Goal: Task Accomplishment & Management: Use online tool/utility

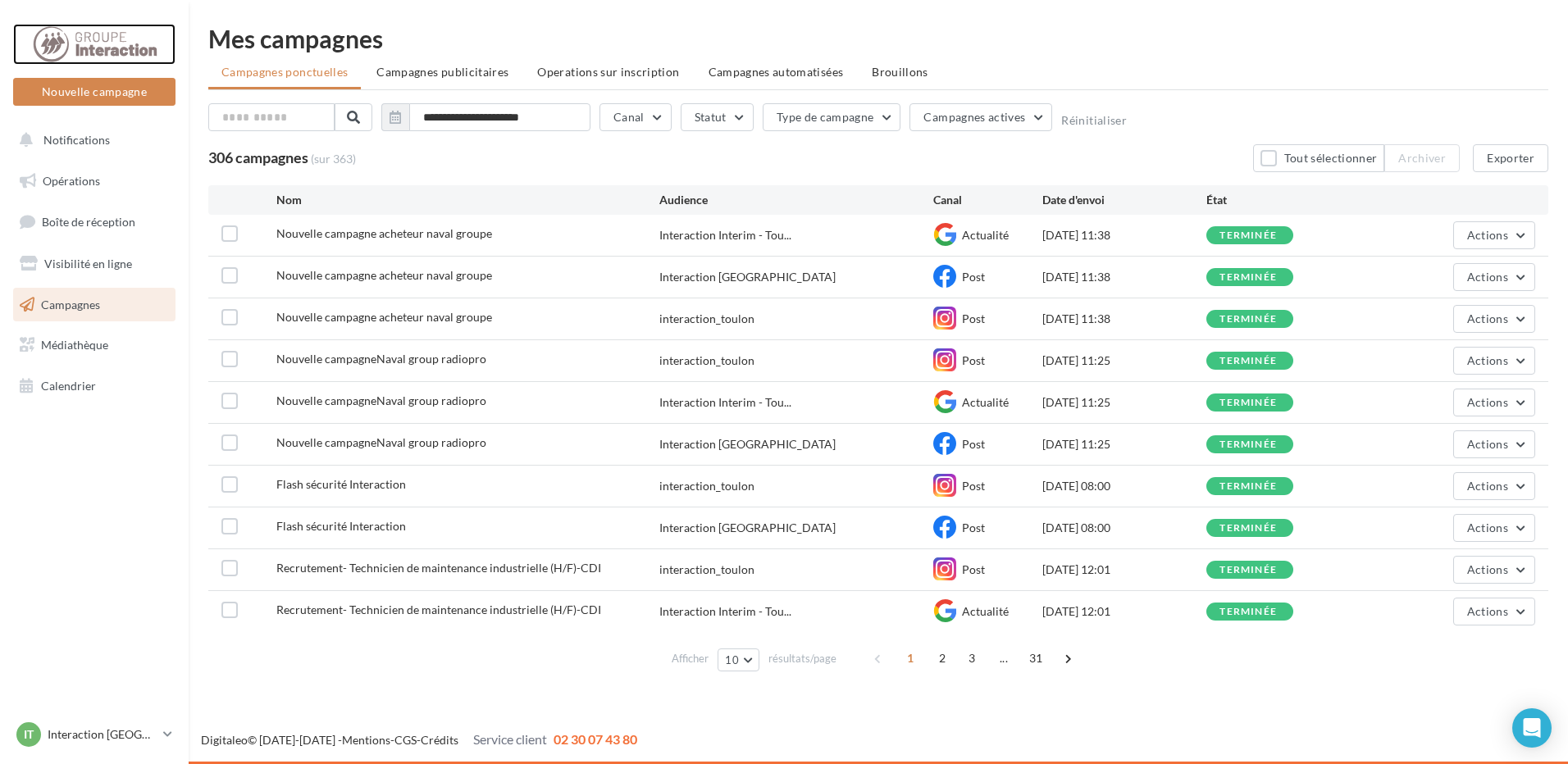
click at [65, 48] on div at bounding box center [94, 44] width 131 height 41
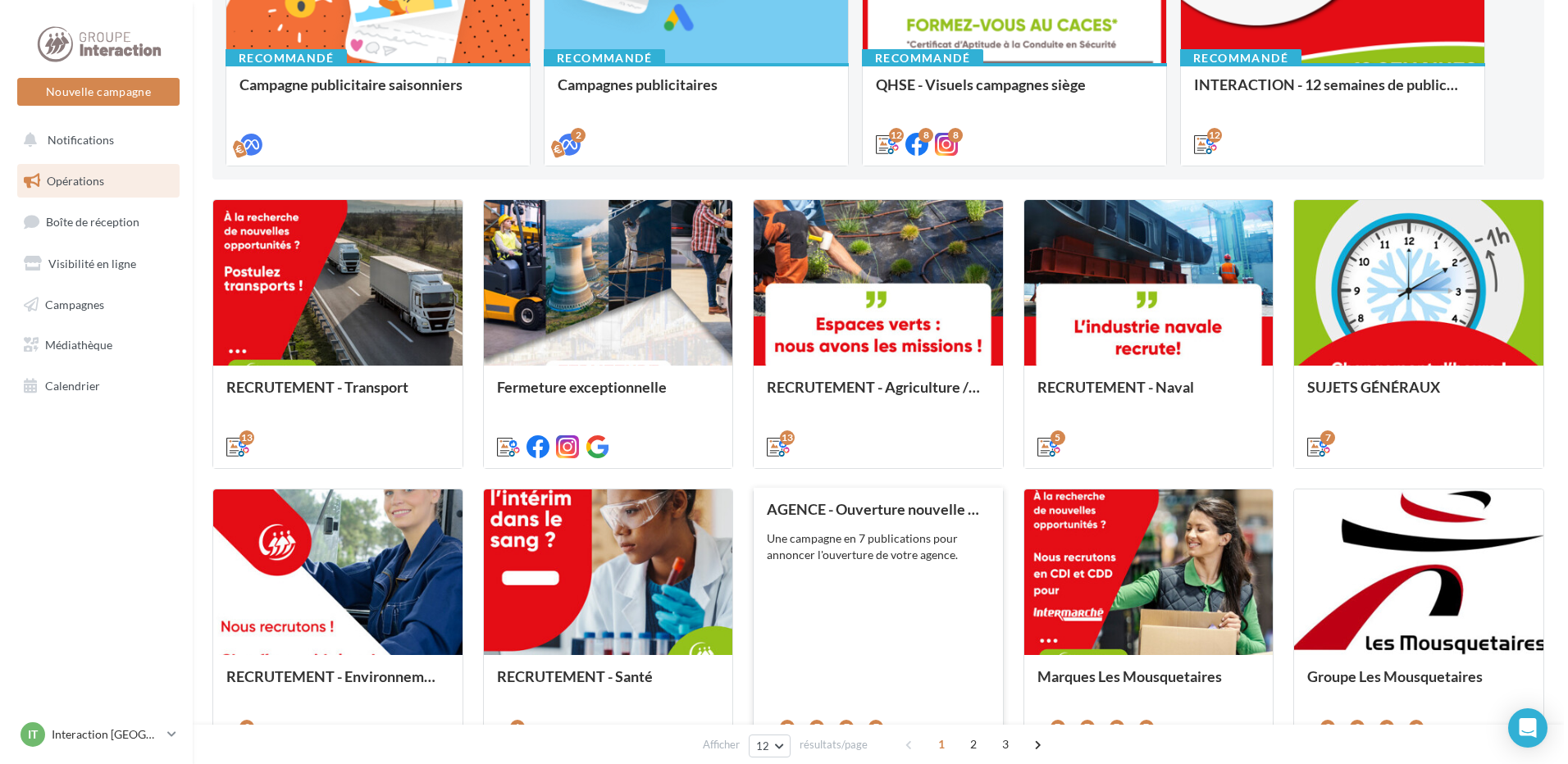
scroll to position [410, 0]
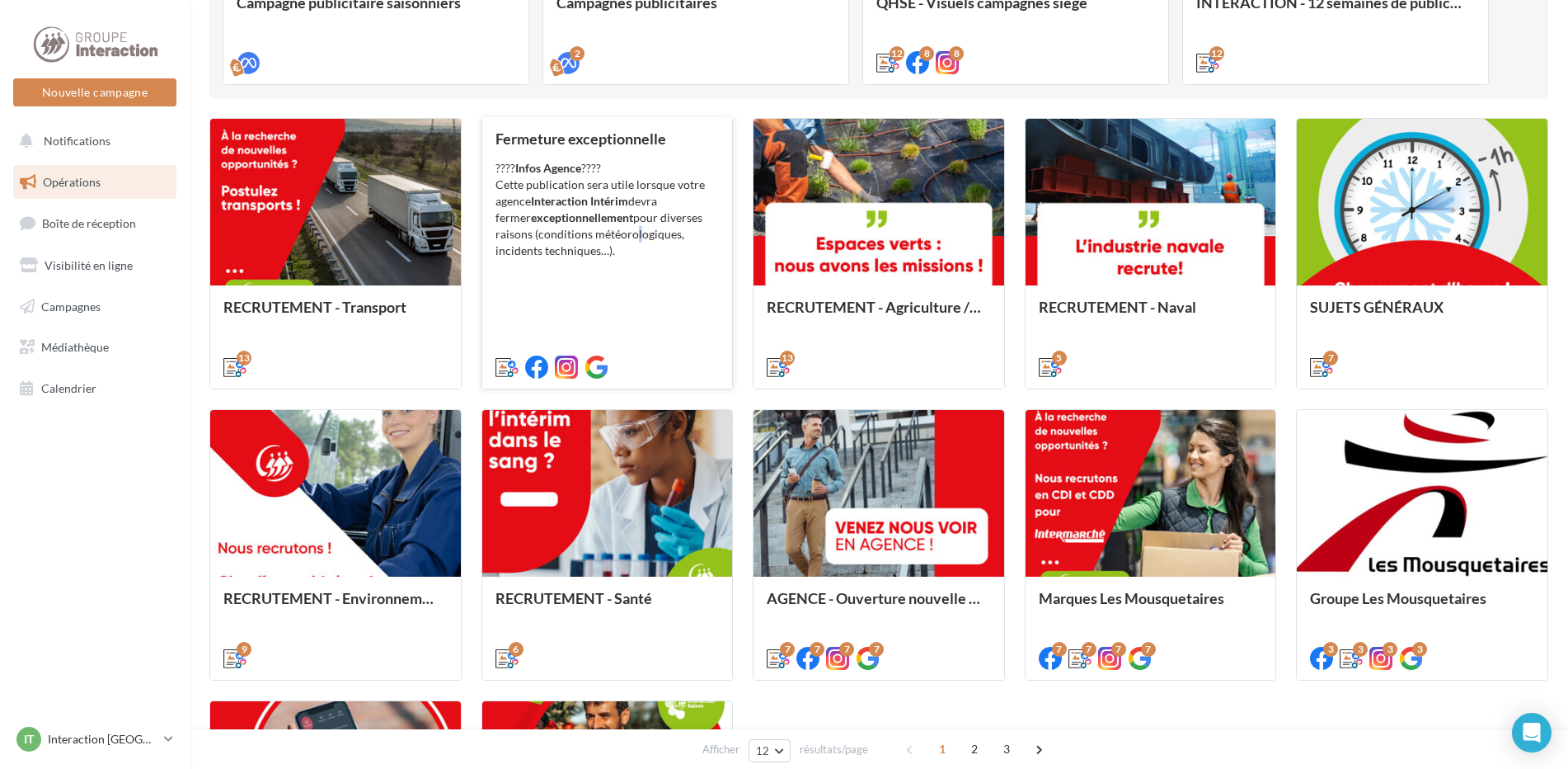
click at [591, 233] on div "???? Infos Agence ???? Cette publication sera utile lorsque votre agence Intera…" at bounding box center [607, 209] width 225 height 99
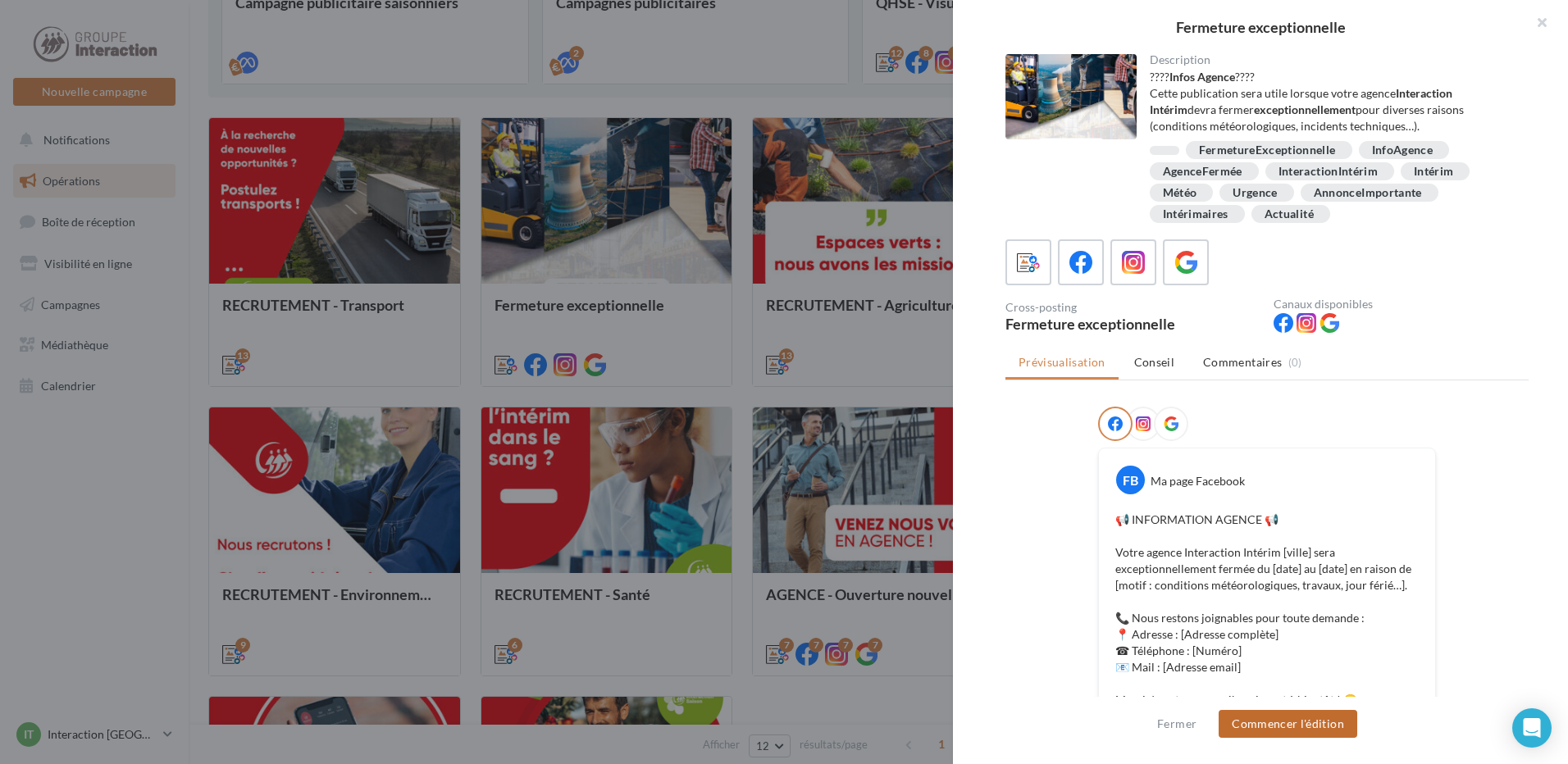
click at [1275, 724] on button "Commencer l'édition" at bounding box center [1288, 723] width 138 height 28
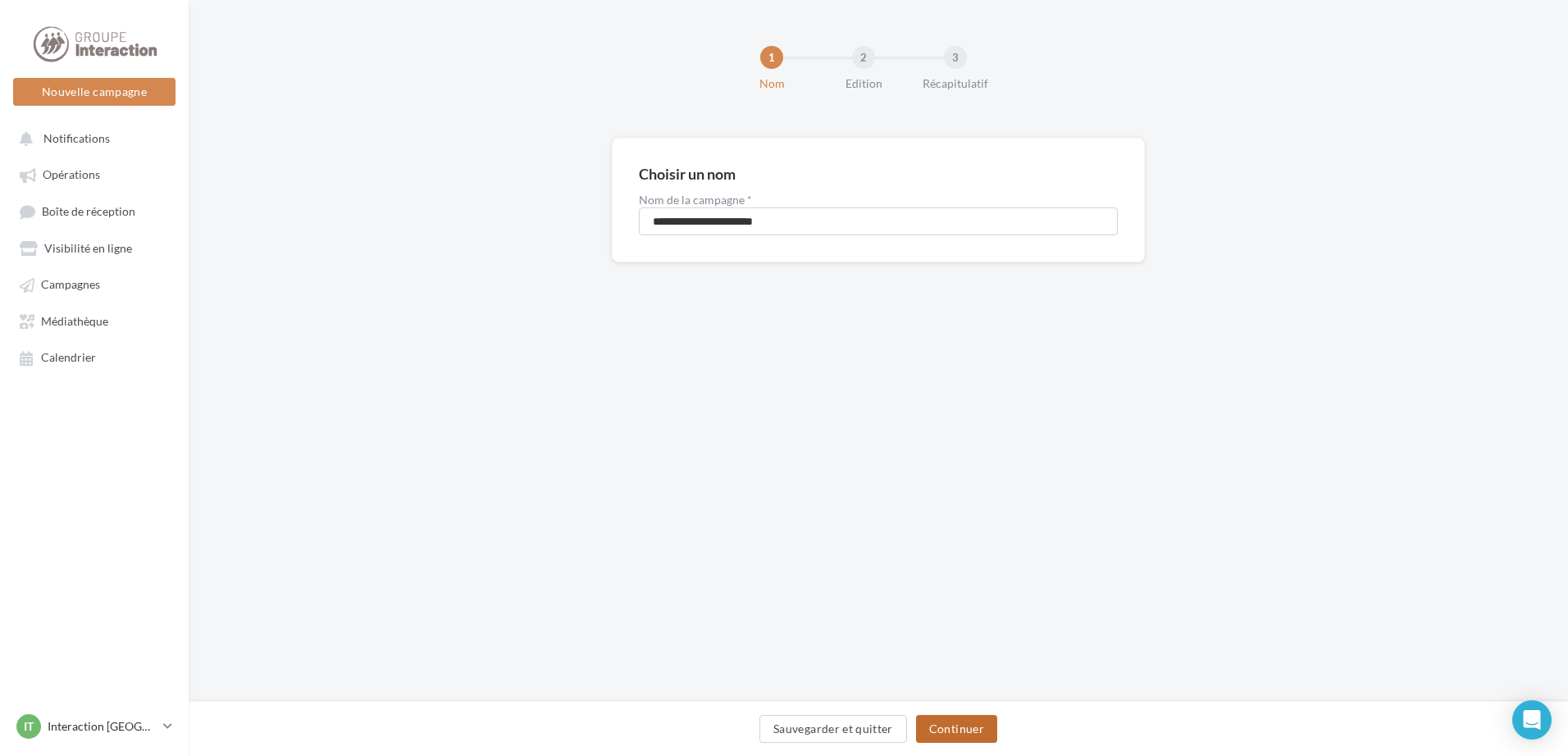
click at [943, 724] on button "Continuer" at bounding box center [956, 729] width 82 height 28
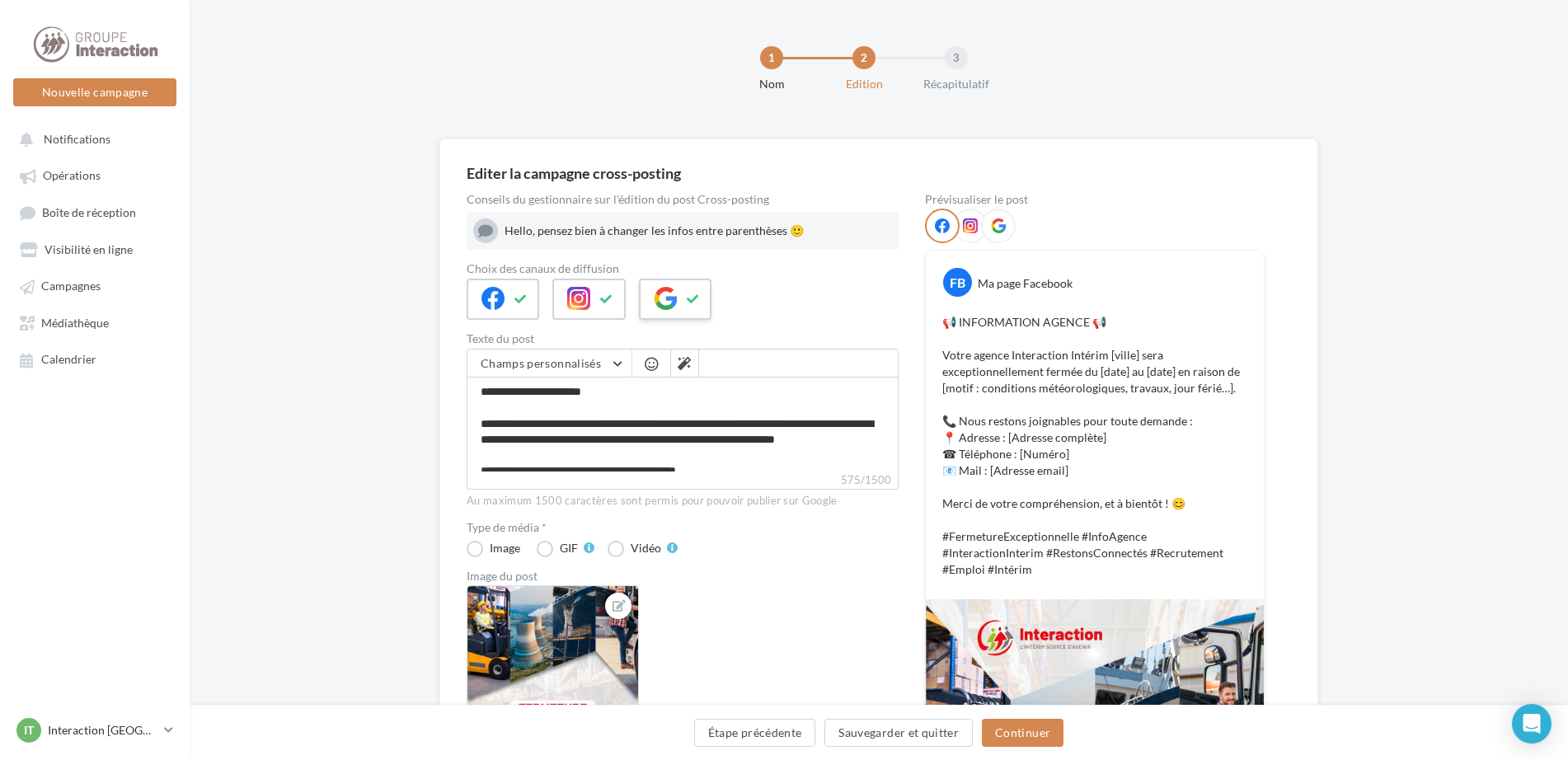
click at [662, 296] on icon at bounding box center [665, 298] width 23 height 23
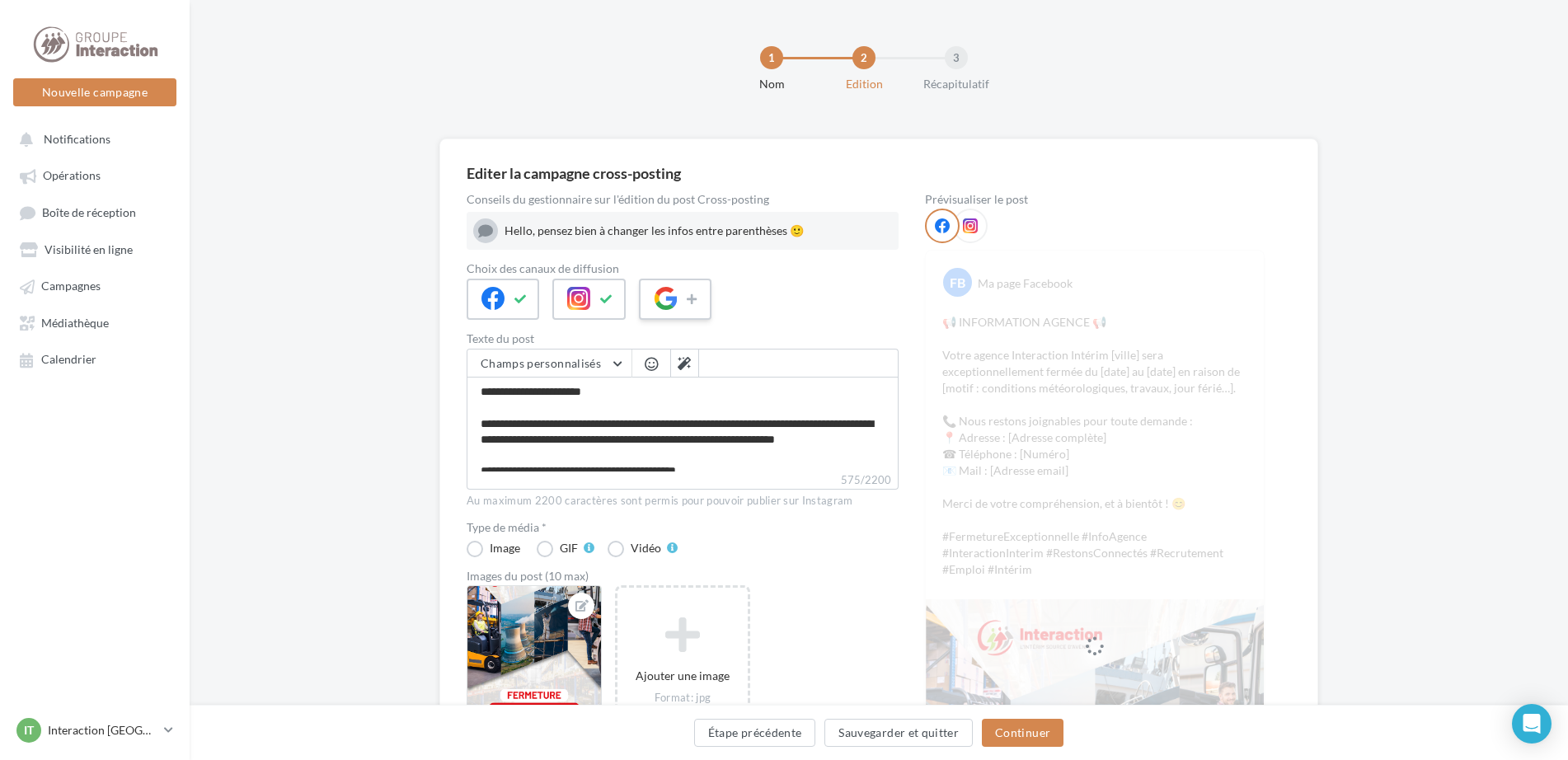
click at [674, 295] on icon at bounding box center [665, 298] width 23 height 23
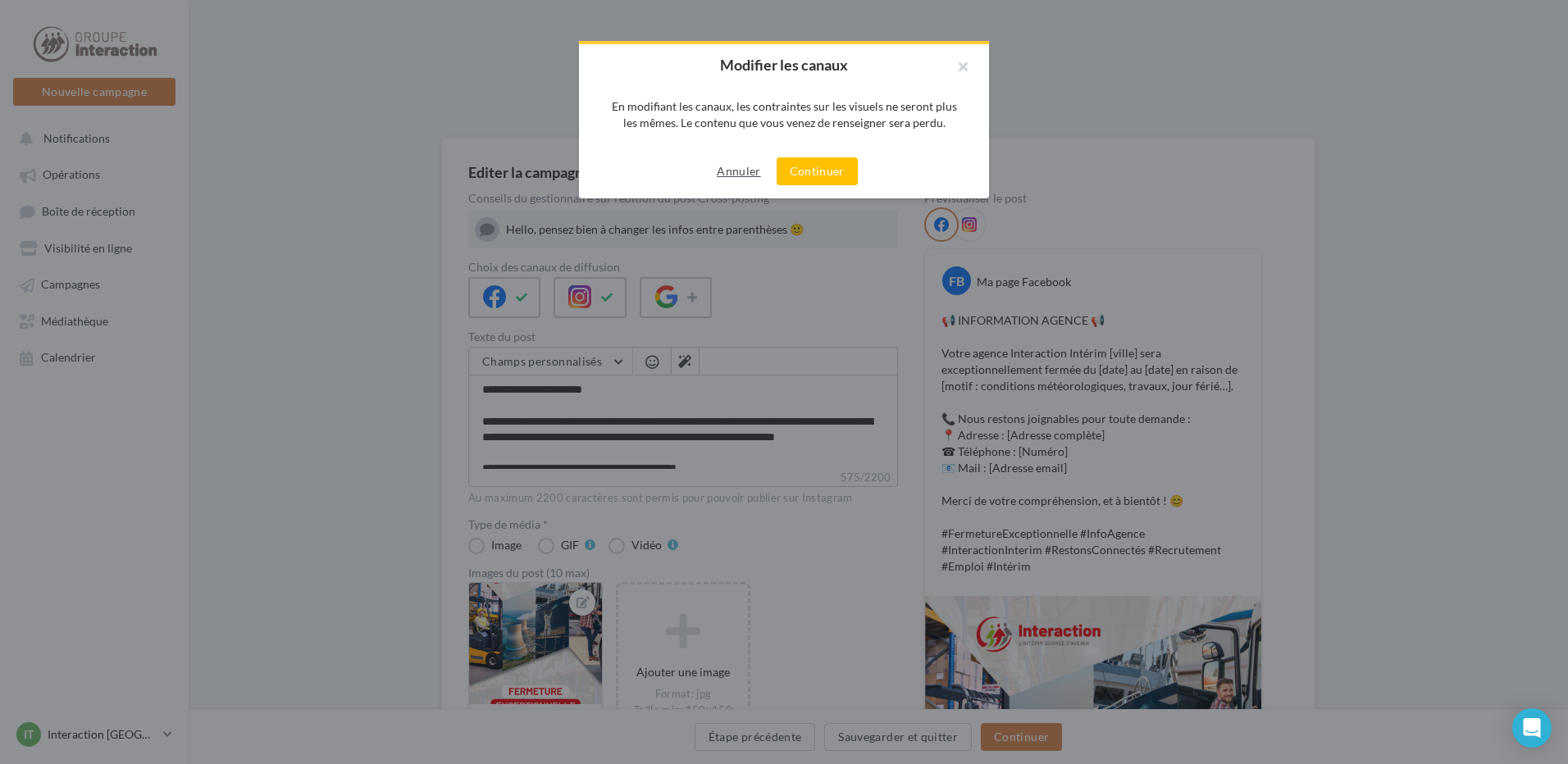
click at [720, 161] on button "Annuler" at bounding box center [738, 171] width 57 height 20
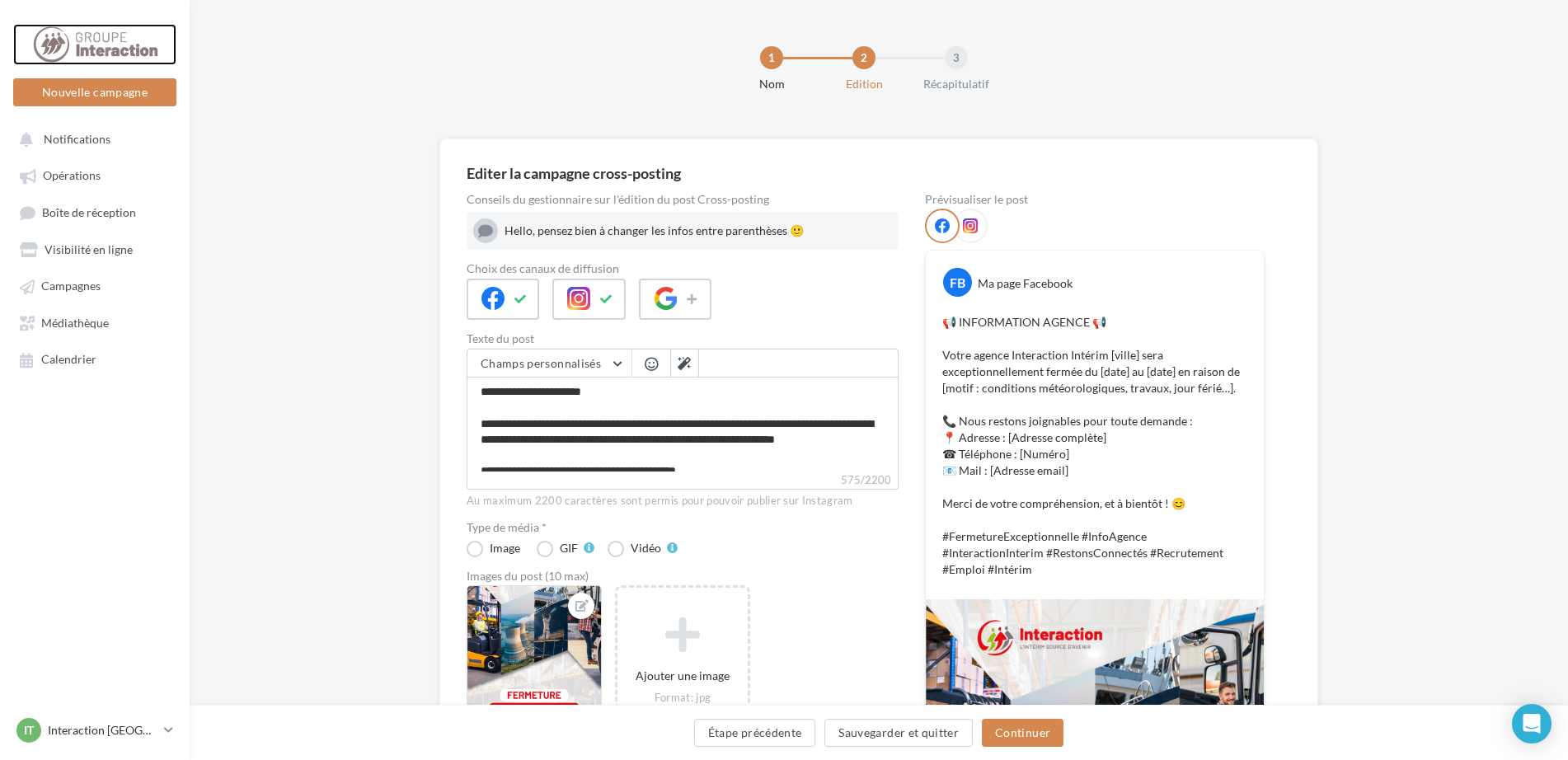
click at [119, 36] on div at bounding box center [95, 44] width 132 height 41
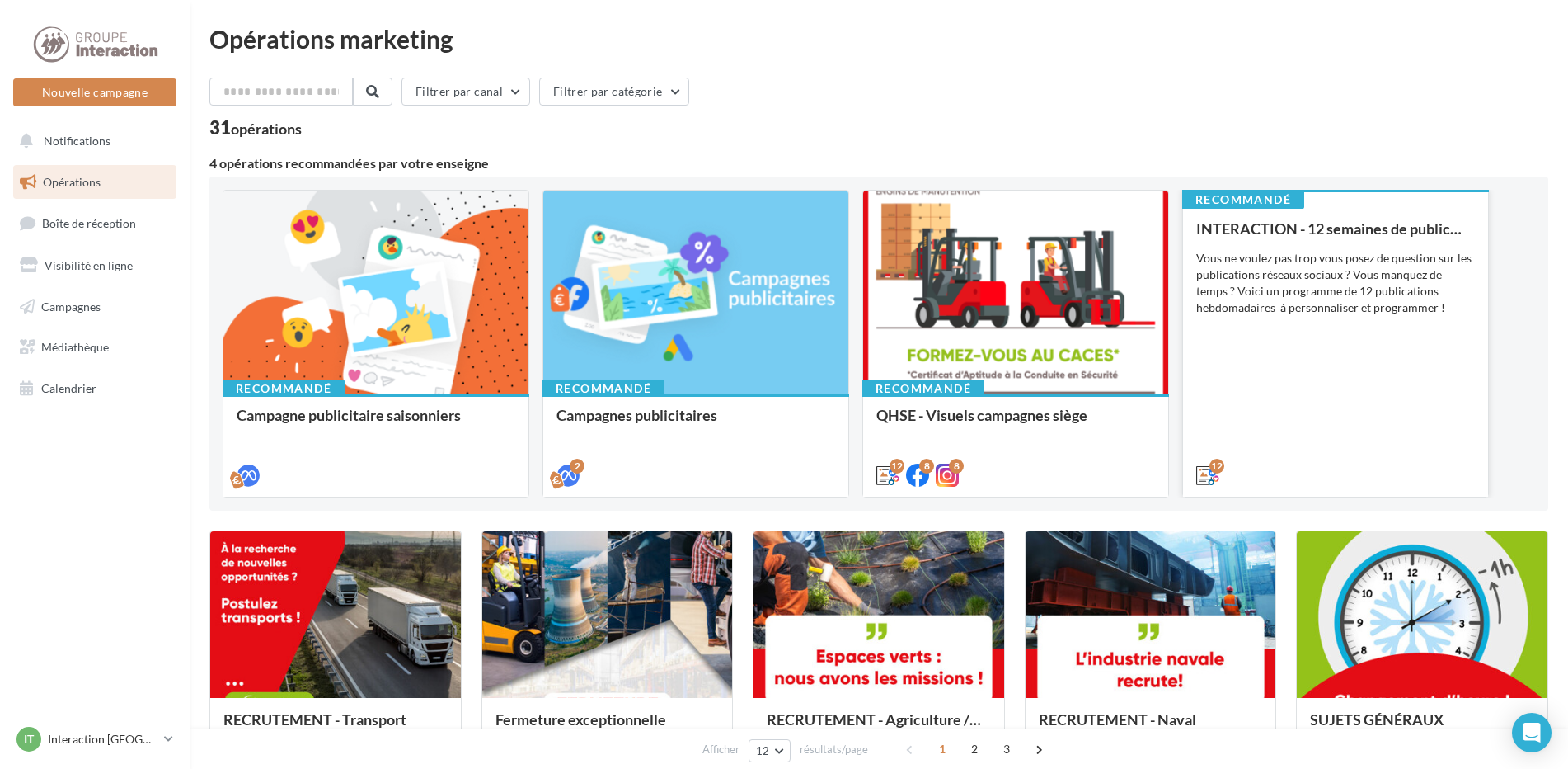
click at [1306, 300] on div "Vous ne voulez pas trop vous posez de question sur les publications réseaux soc…" at bounding box center [1336, 283] width 278 height 66
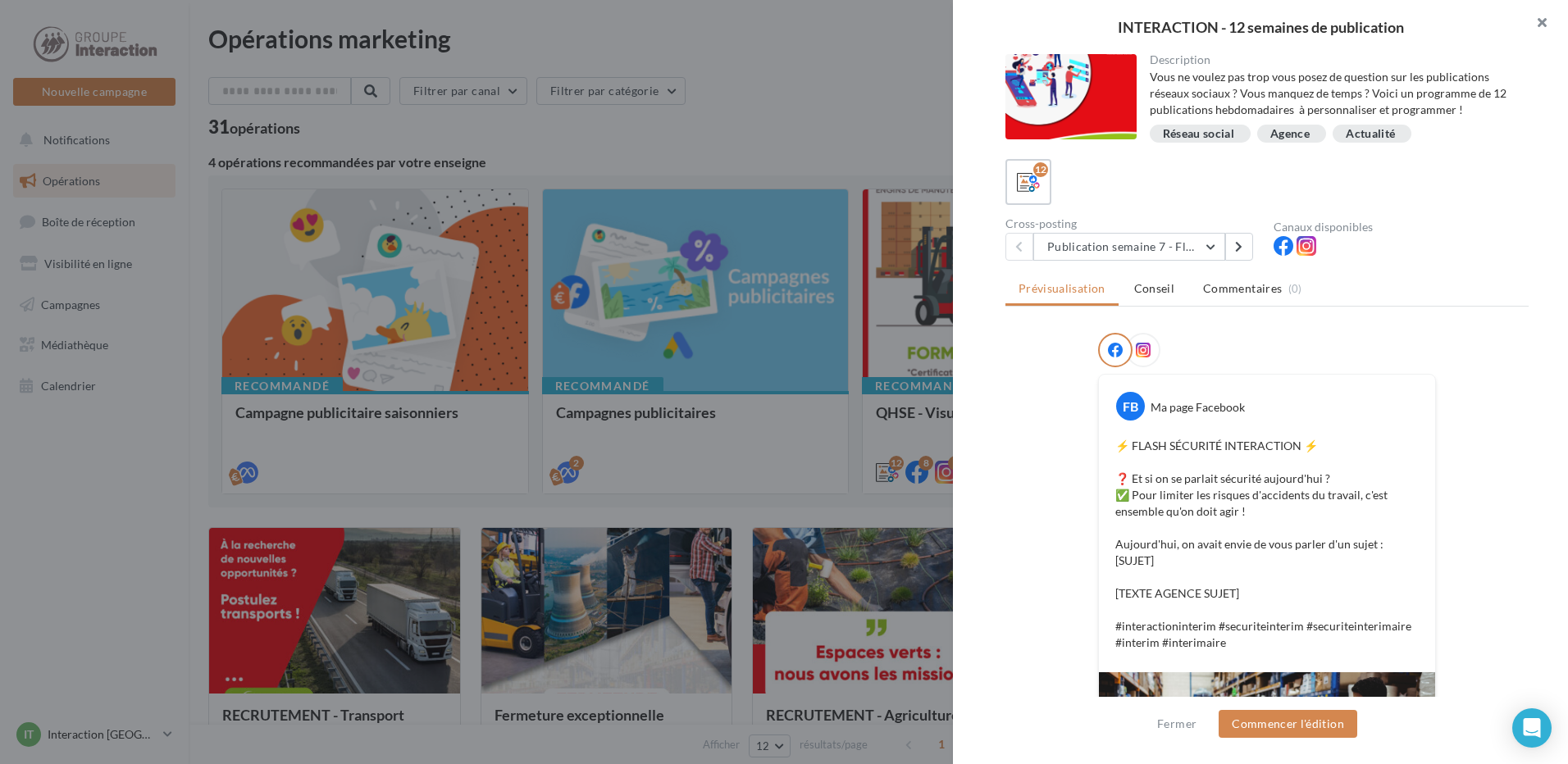
click at [1531, 29] on button "button" at bounding box center [1535, 25] width 65 height 49
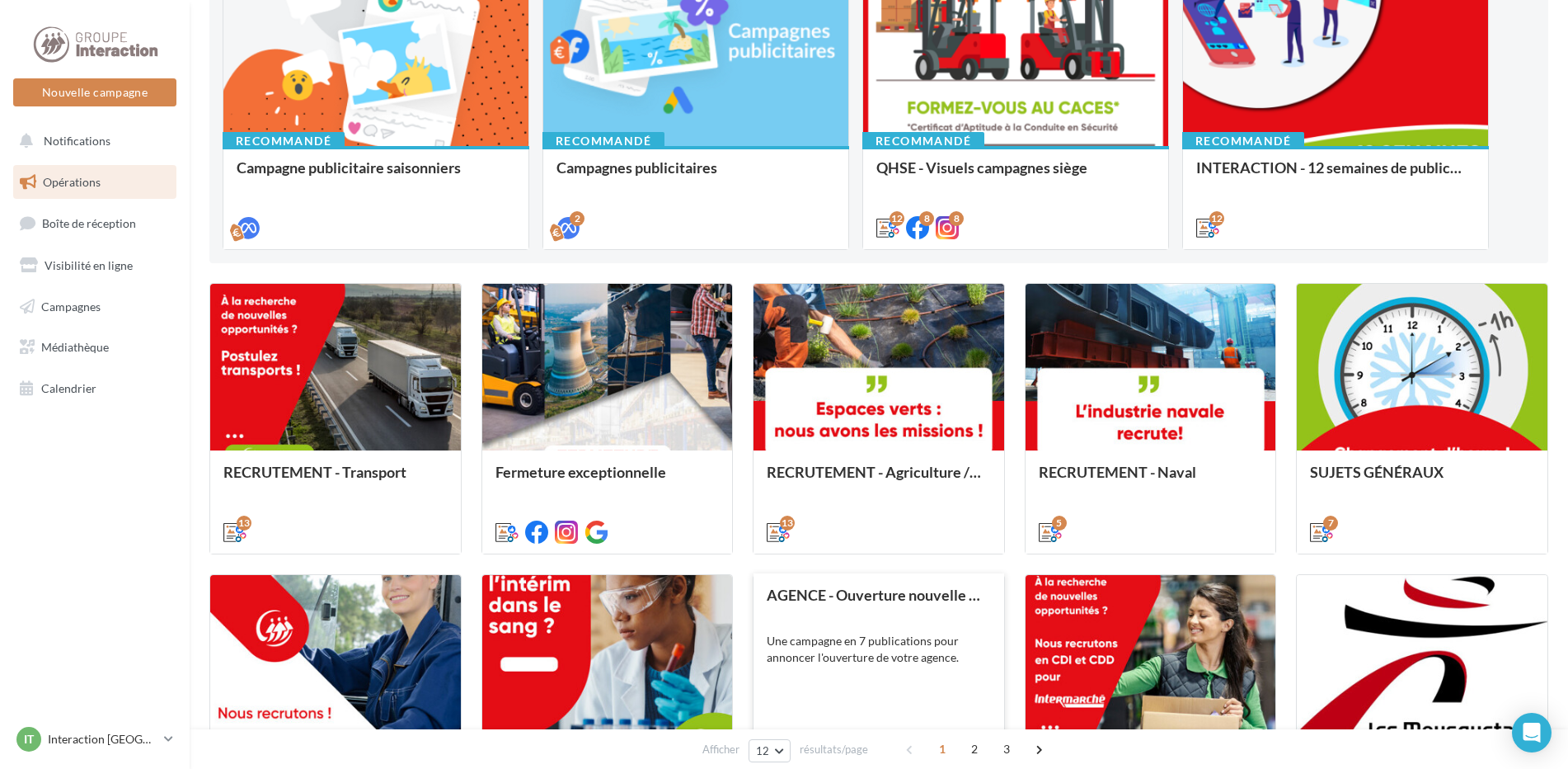
scroll to position [660, 0]
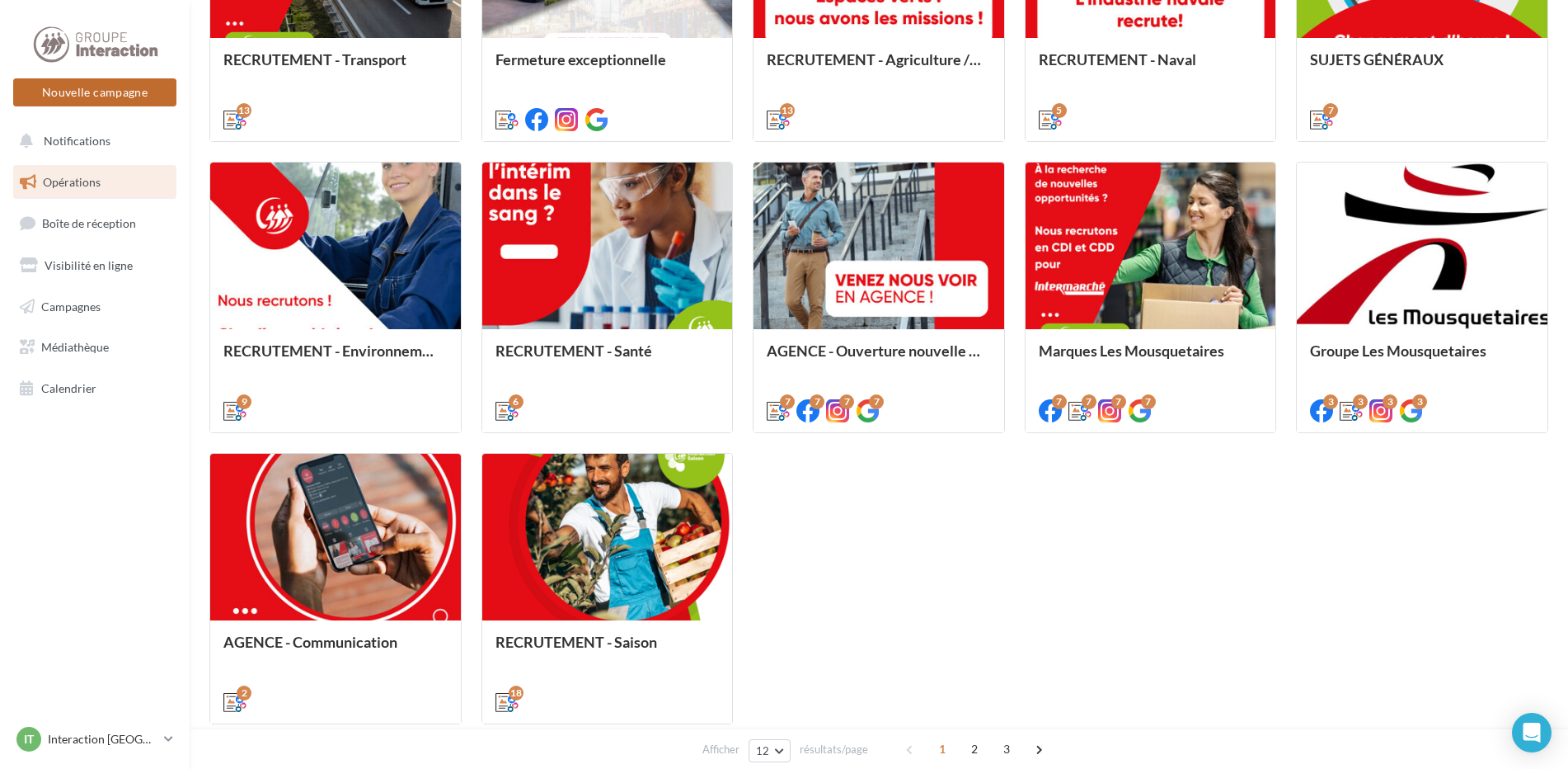
click at [105, 84] on button "Nouvelle campagne" at bounding box center [94, 92] width 163 height 28
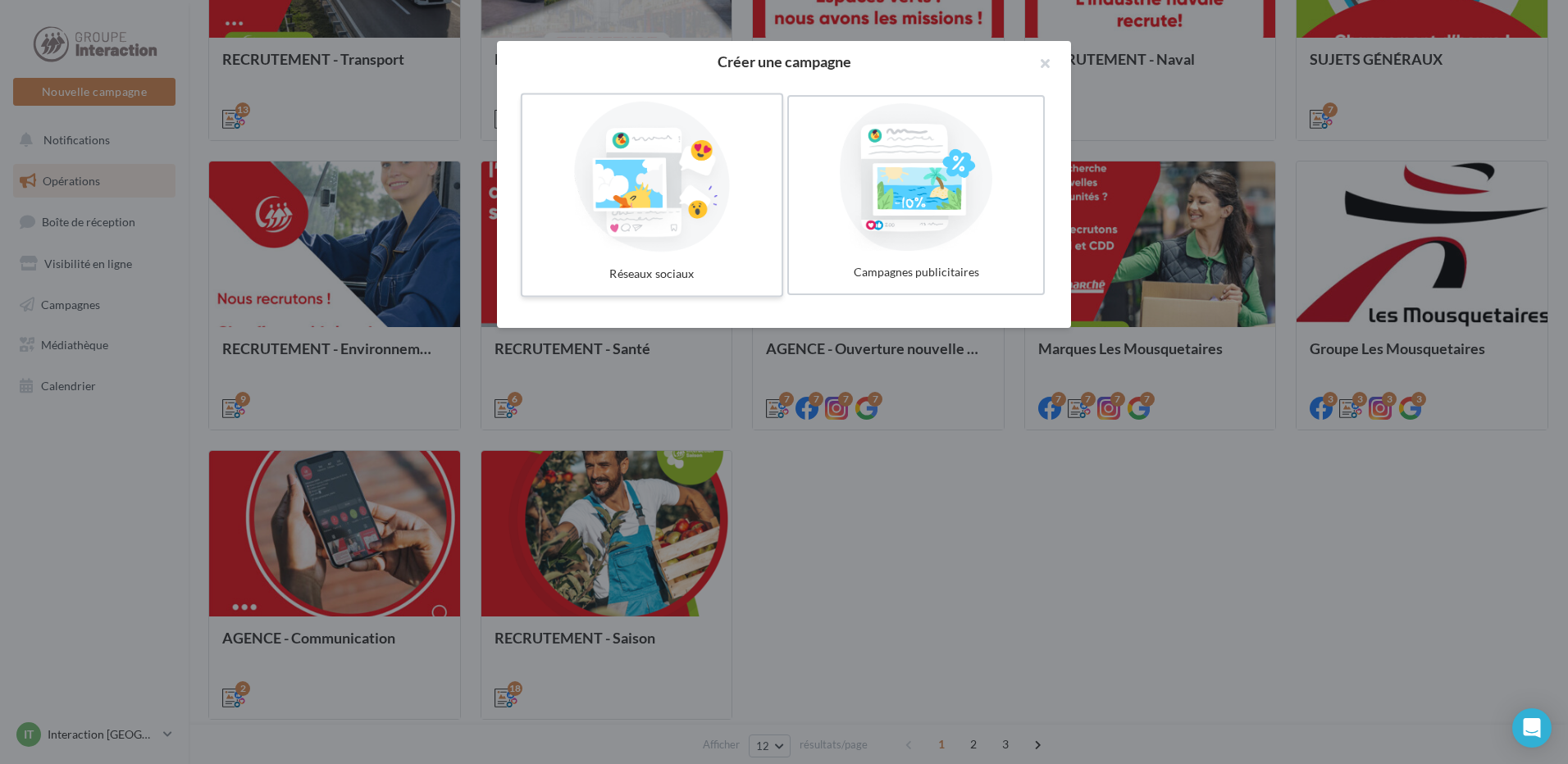
click at [738, 202] on div at bounding box center [652, 177] width 246 height 151
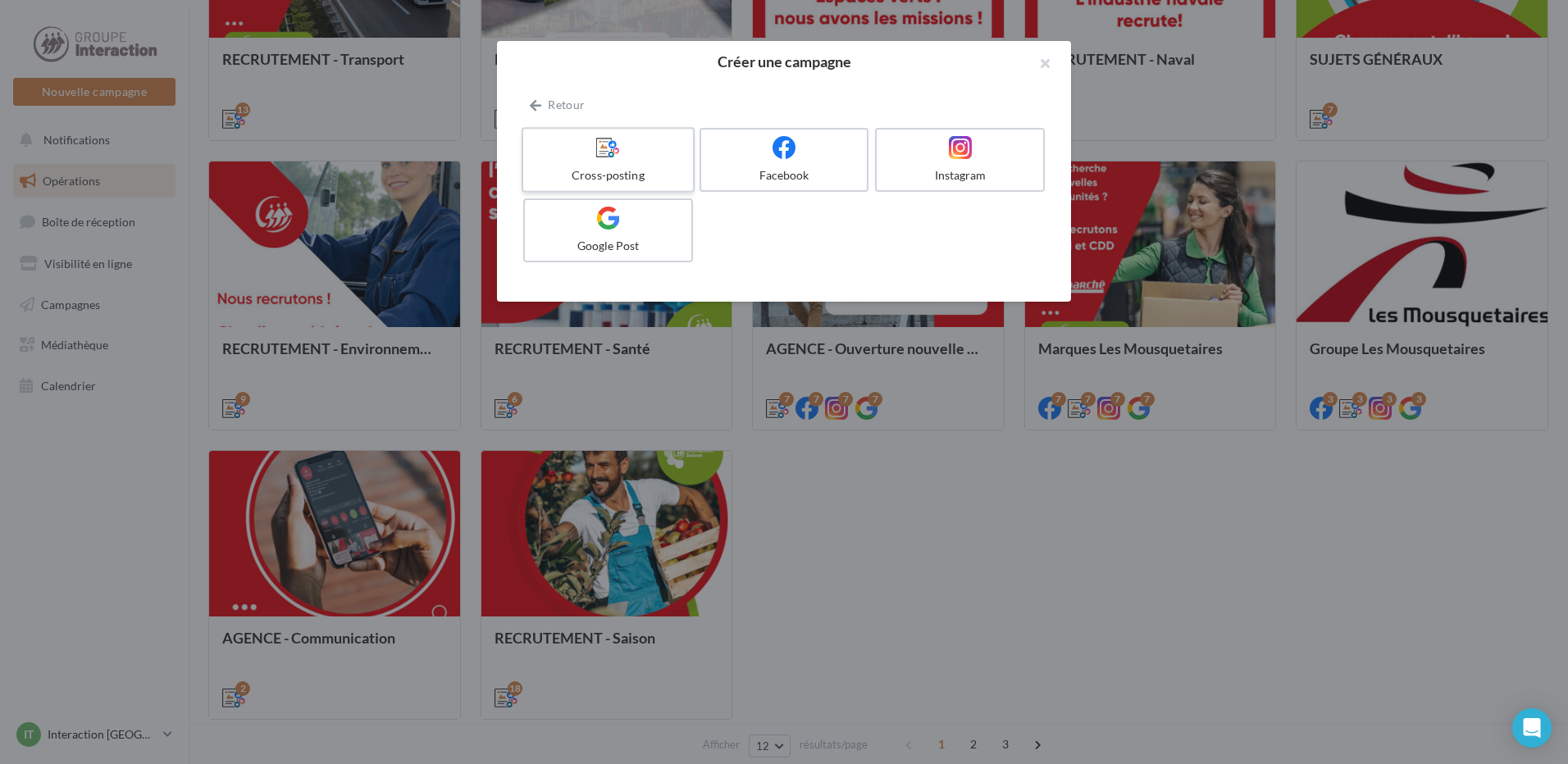
click at [624, 164] on label "Cross-posting" at bounding box center [608, 160] width 173 height 65
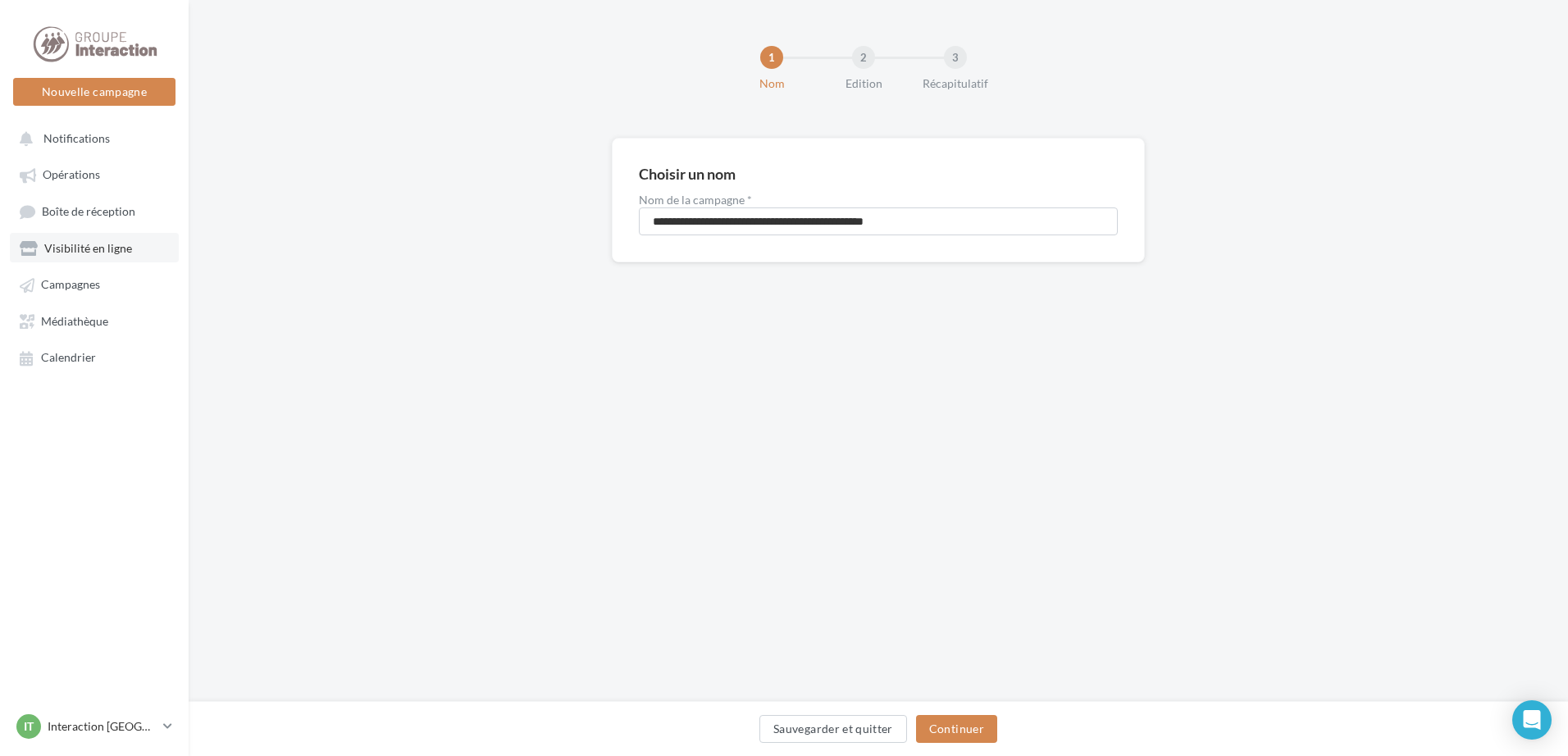
click at [97, 246] on span "Visibilité en ligne" at bounding box center [87, 248] width 87 height 14
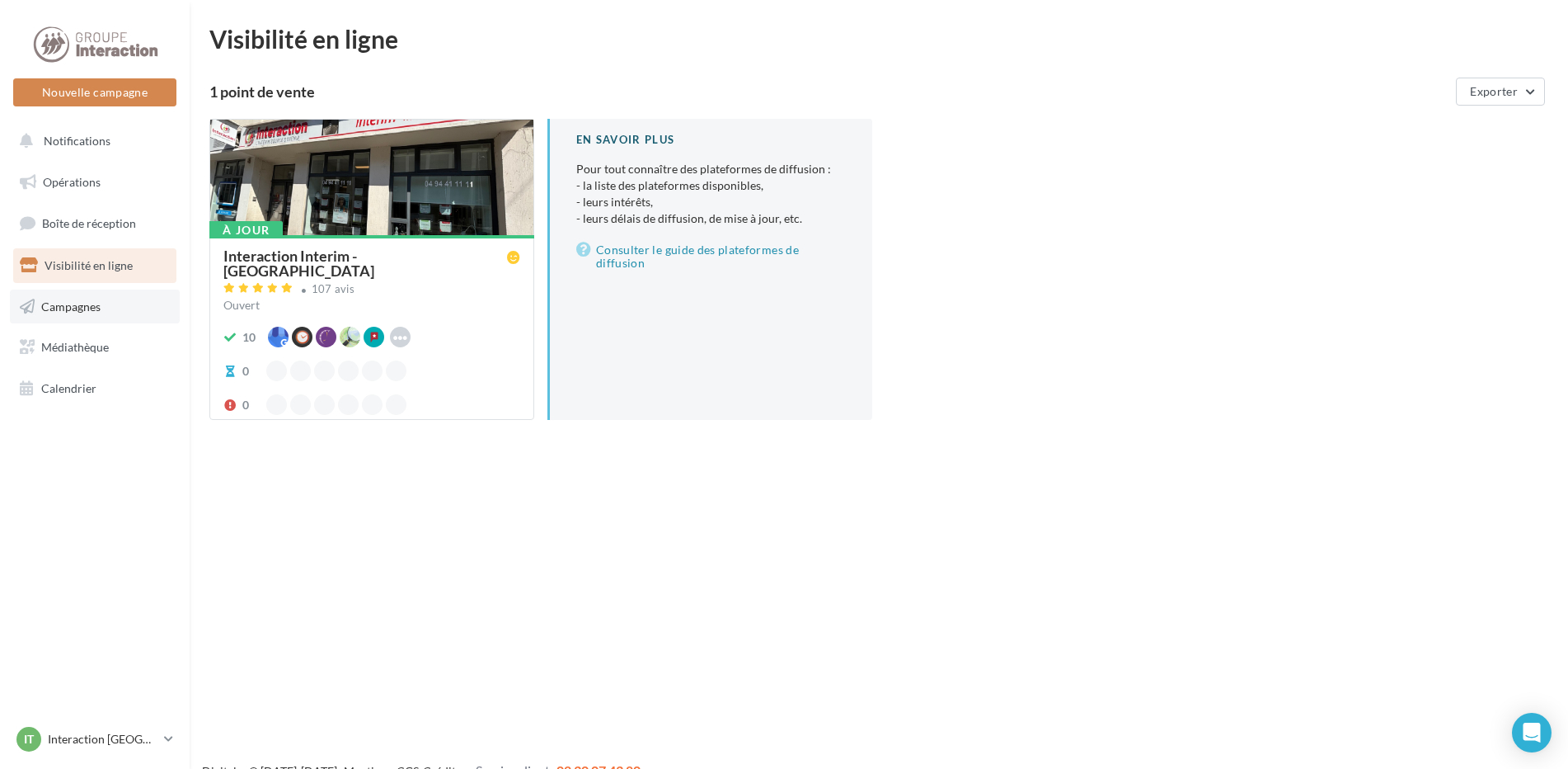
click at [70, 308] on span "Campagnes" at bounding box center [71, 305] width 60 height 14
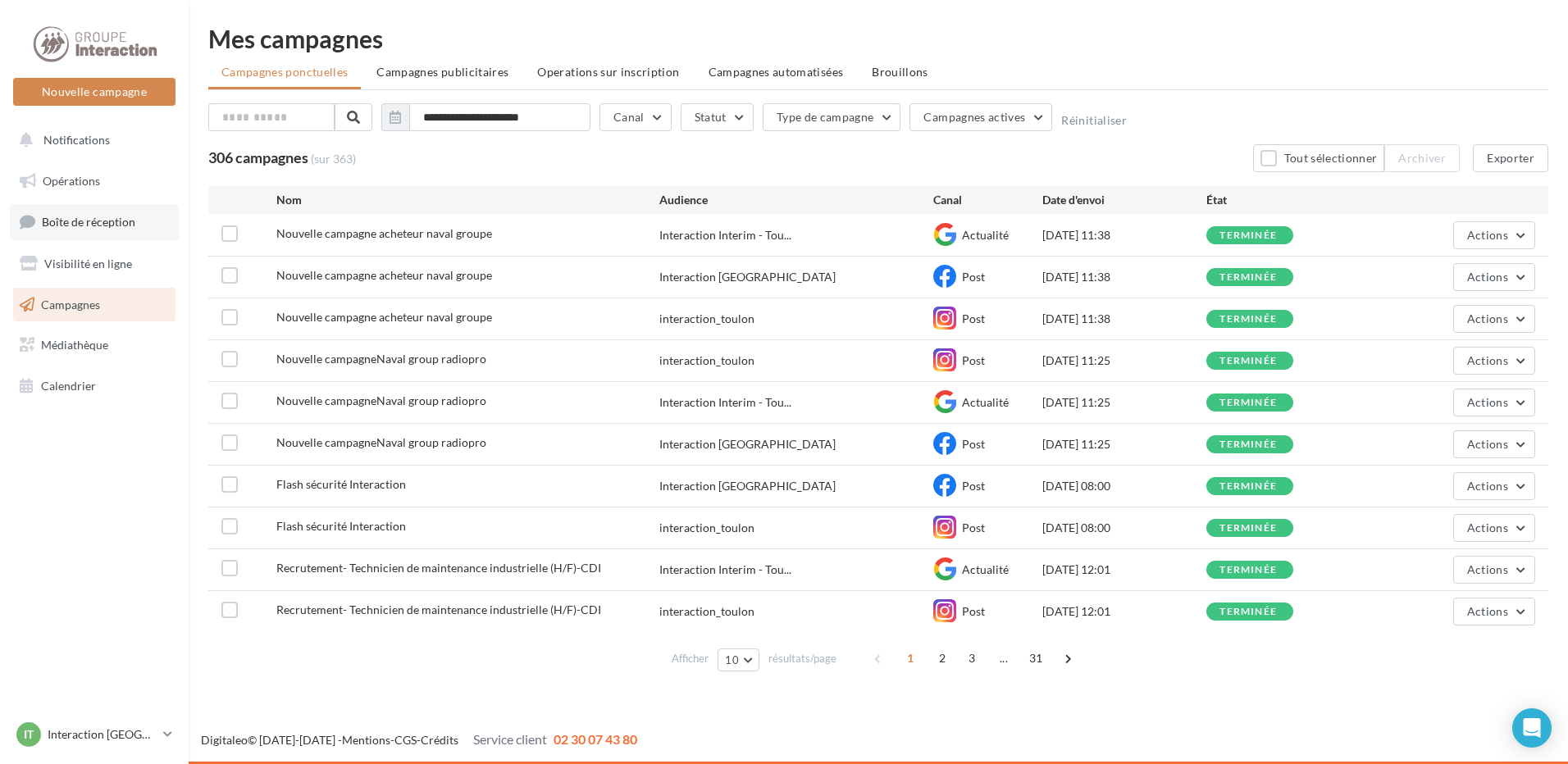
click at [83, 228] on span "Boîte de réception" at bounding box center [88, 222] width 93 height 14
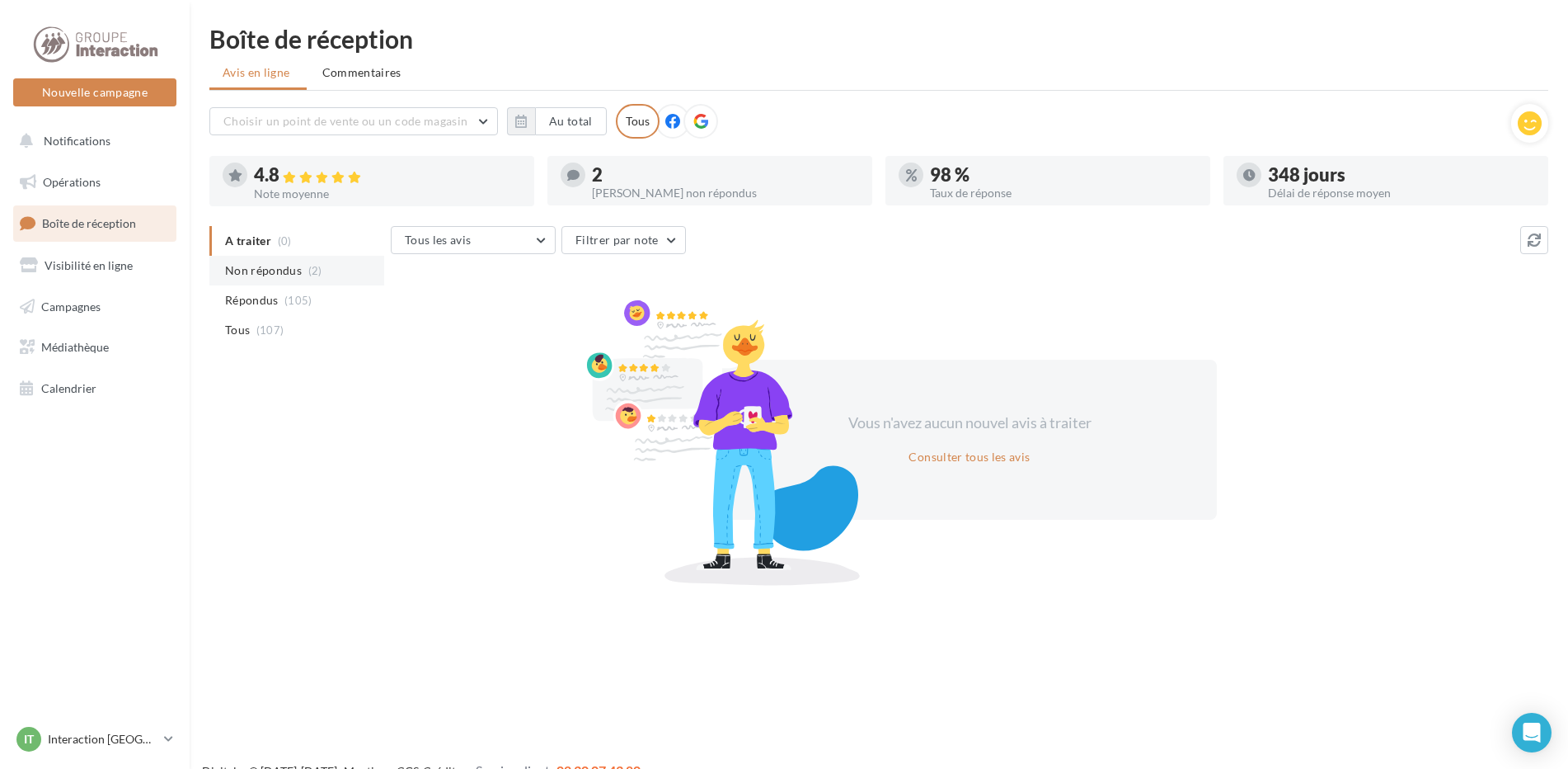
click at [262, 262] on span "Non répondus" at bounding box center [264, 270] width 77 height 16
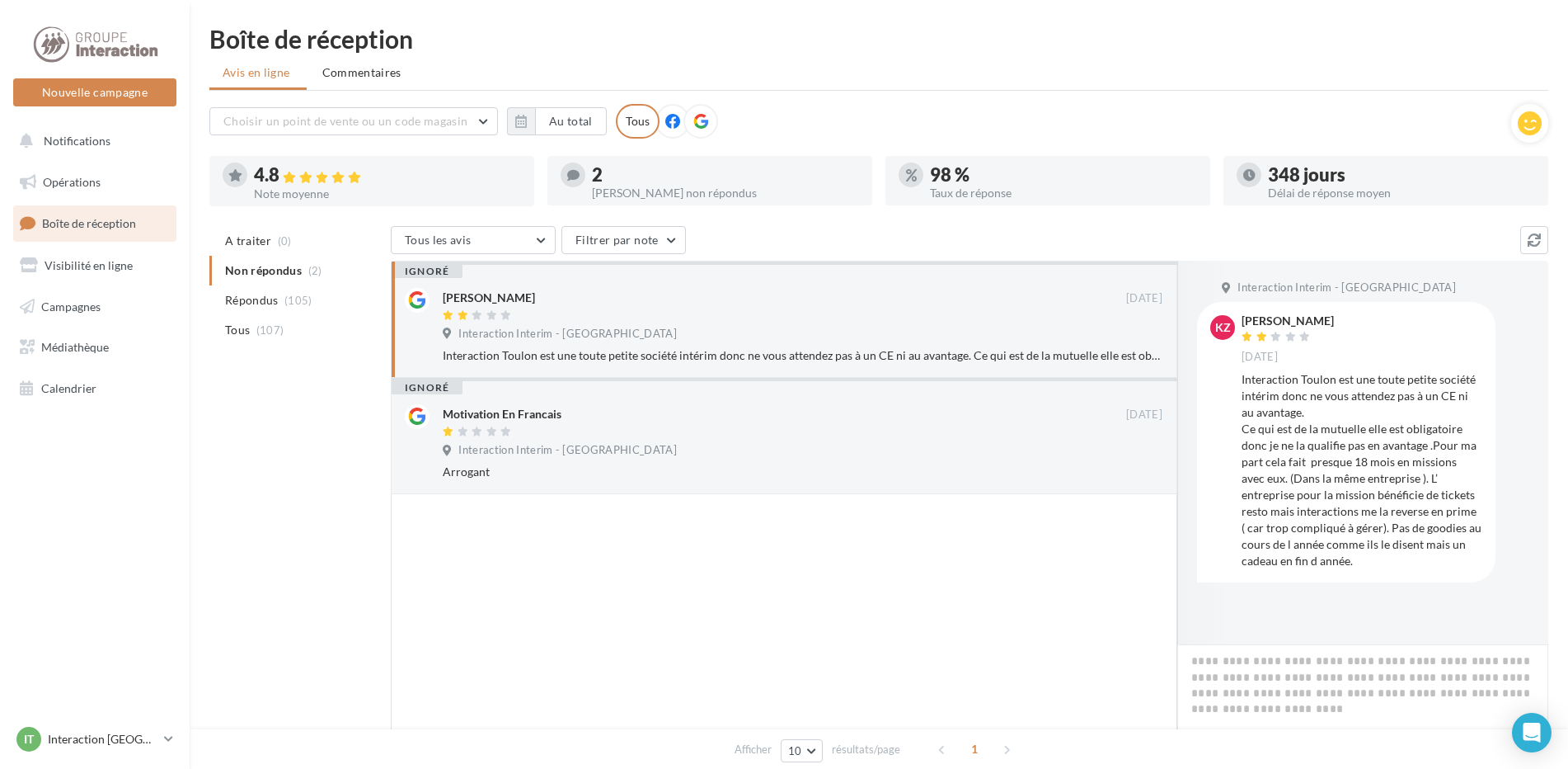
click at [275, 272] on ul "A traiter (0) Non répondus (2) Répondus (105) Tous (107)" at bounding box center [296, 285] width 175 height 119
click at [275, 298] on span "Répondus" at bounding box center [252, 300] width 54 height 16
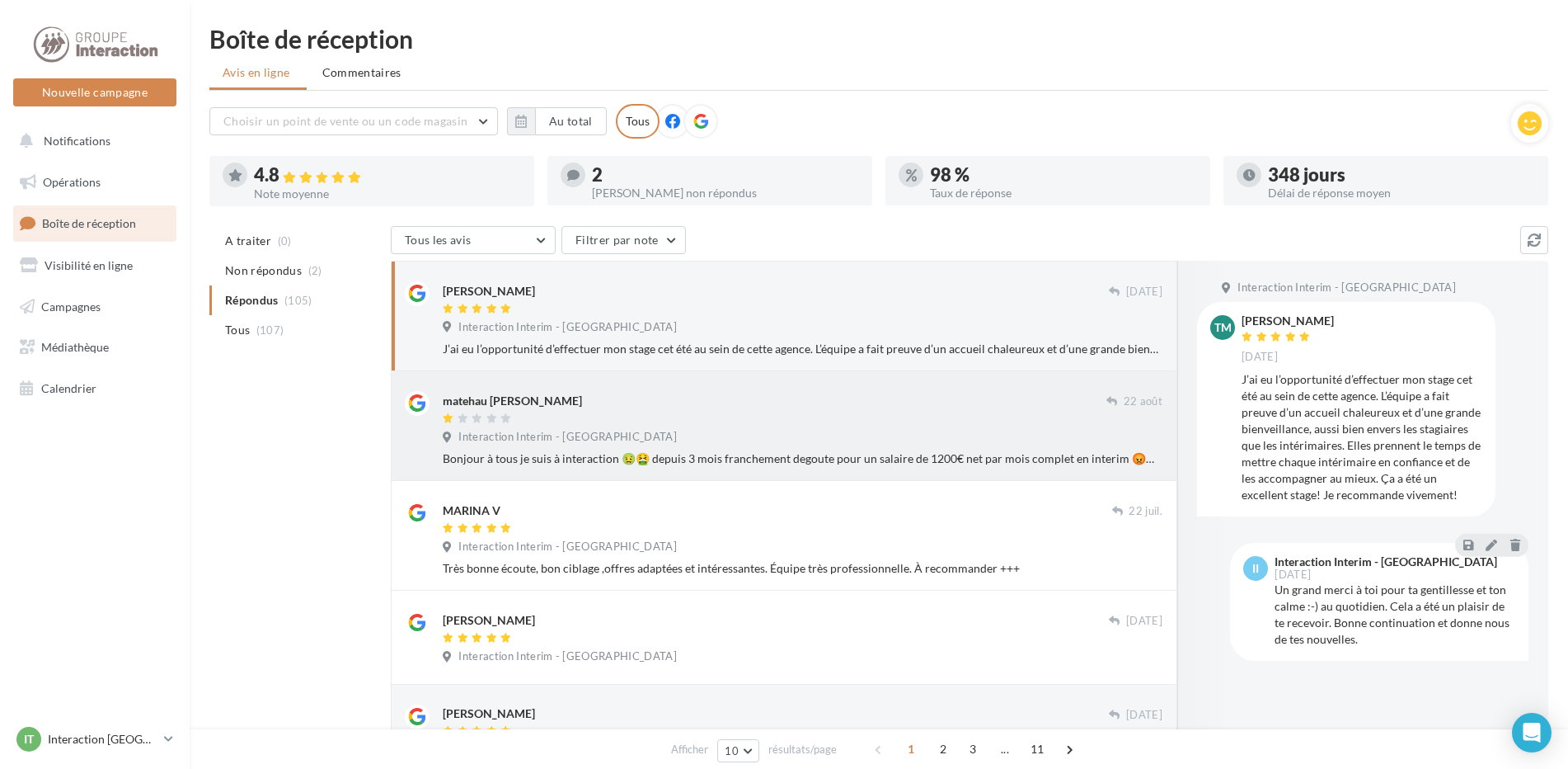
click at [491, 407] on div "matehau [PERSON_NAME]" at bounding box center [512, 401] width 139 height 16
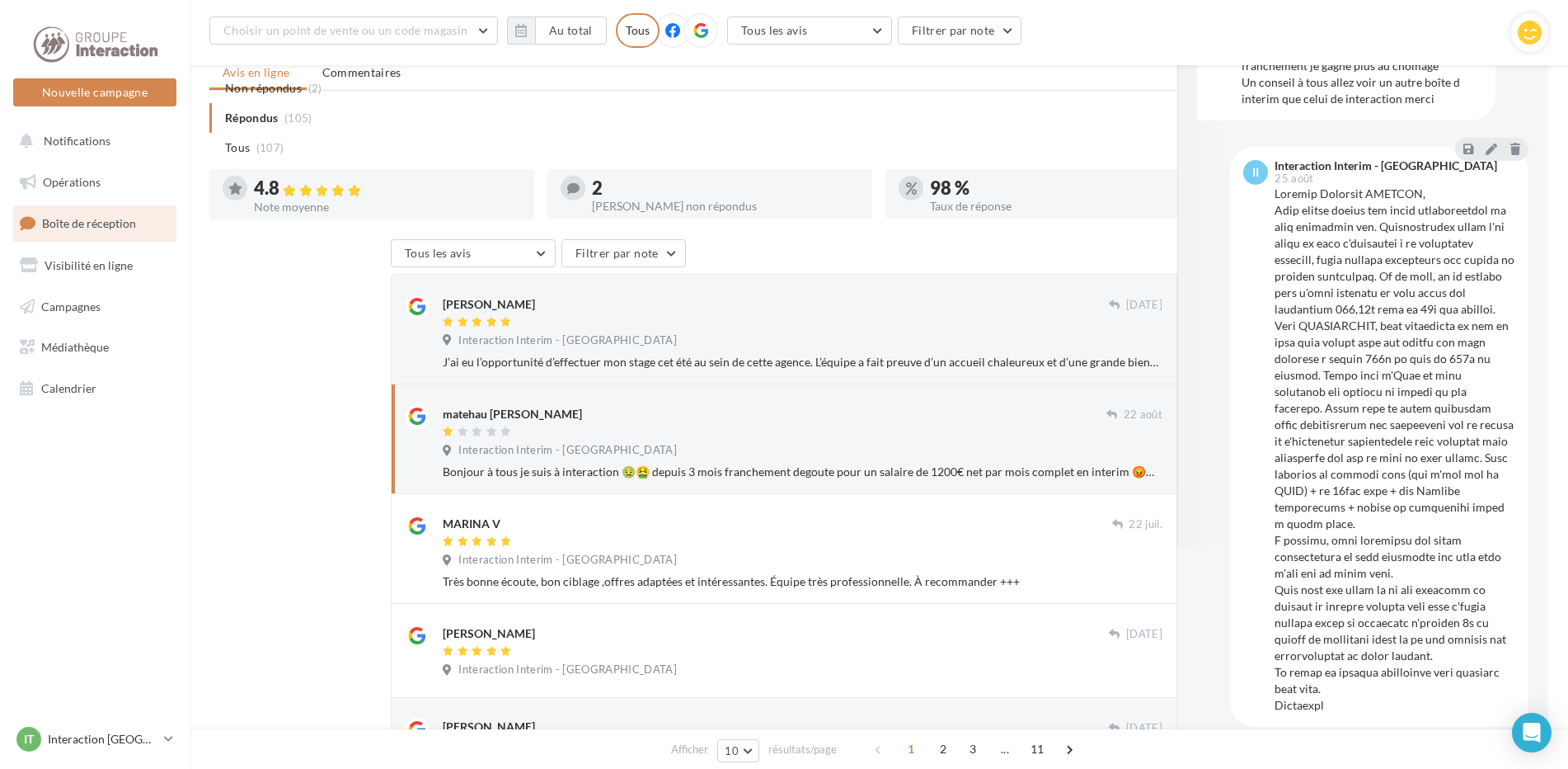
scroll to position [320, 0]
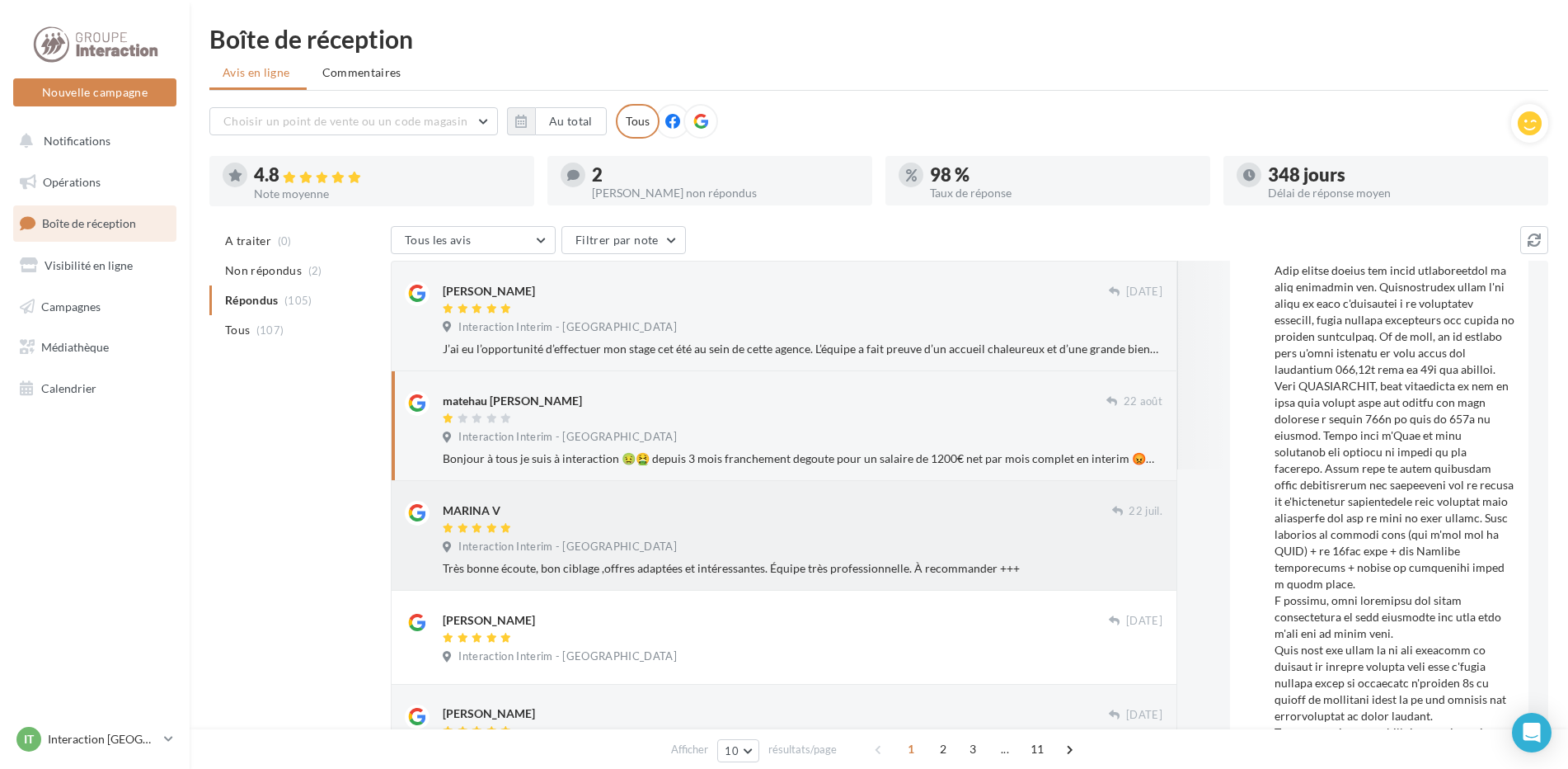
click at [593, 549] on div "Interaction Interim - [GEOGRAPHIC_DATA]" at bounding box center [563, 546] width 241 height 15
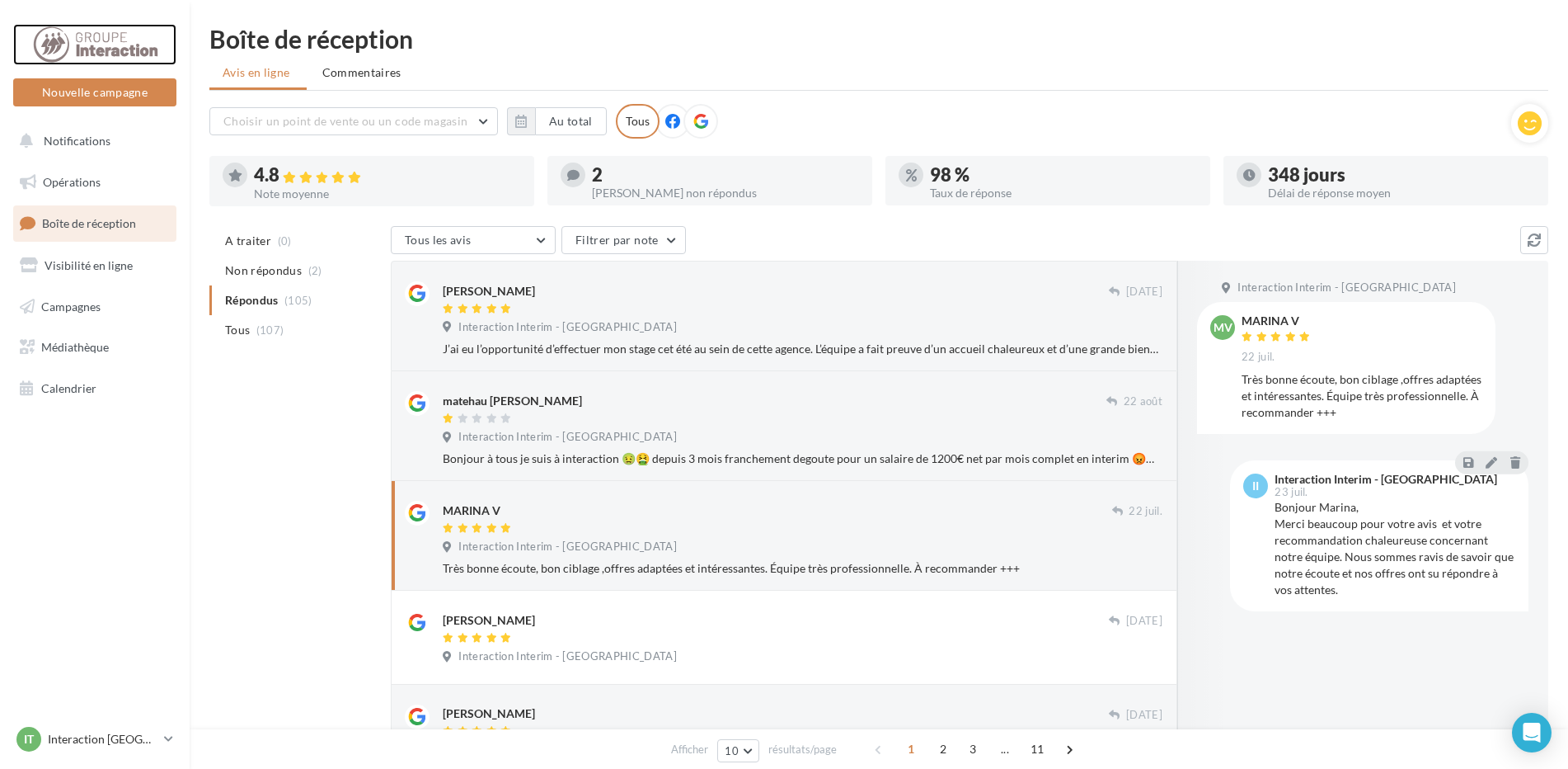
click at [108, 24] on div at bounding box center [95, 44] width 132 height 41
